Goal: Feedback & Contribution: Leave review/rating

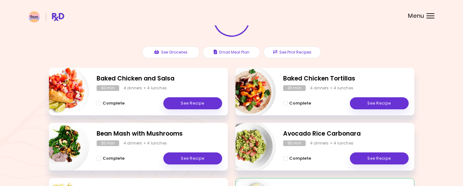
scroll to position [58, 0]
click at [185, 105] on link "See Recipe" at bounding box center [192, 104] width 59 height 12
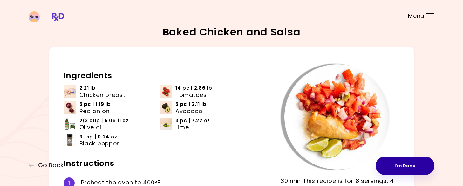
click at [400, 165] on button "I'm Done" at bounding box center [404, 166] width 59 height 18
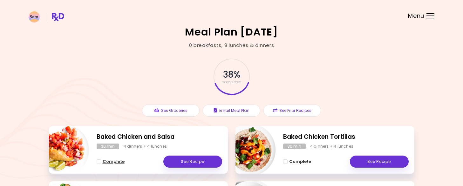
click at [98, 162] on span "Complete - Baked Chicken and Salsa" at bounding box center [99, 162] width 4 height 4
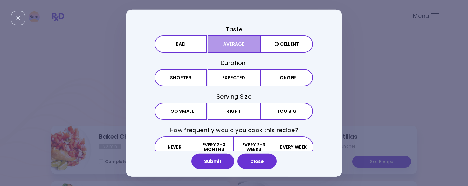
click at [244, 44] on button "Average" at bounding box center [233, 44] width 52 height 17
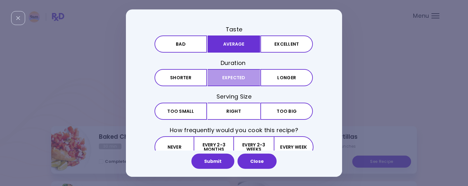
click at [241, 78] on button "Expected" at bounding box center [233, 77] width 52 height 17
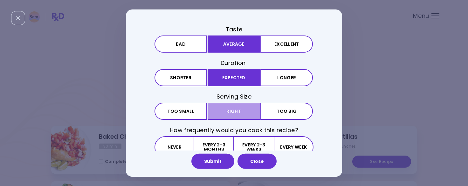
click at [240, 111] on button "Right" at bounding box center [233, 111] width 52 height 17
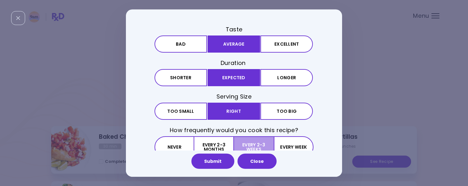
click at [248, 143] on button "Every 2-3 weeks" at bounding box center [253, 148] width 39 height 22
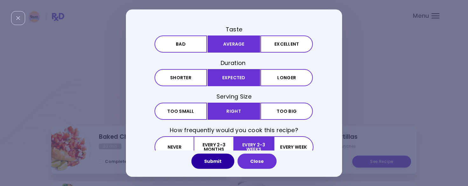
click at [222, 159] on button "Submit" at bounding box center [212, 161] width 43 height 15
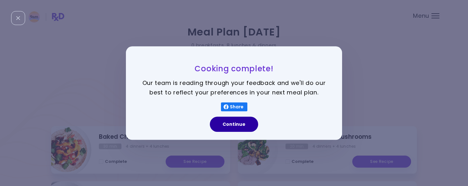
click at [235, 126] on button "Continue" at bounding box center [234, 124] width 48 height 15
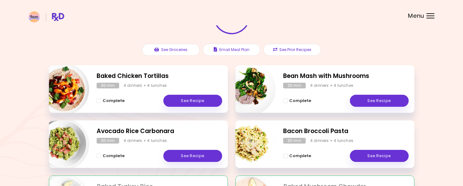
scroll to position [62, 0]
